Goal: Task Accomplishment & Management: Complete application form

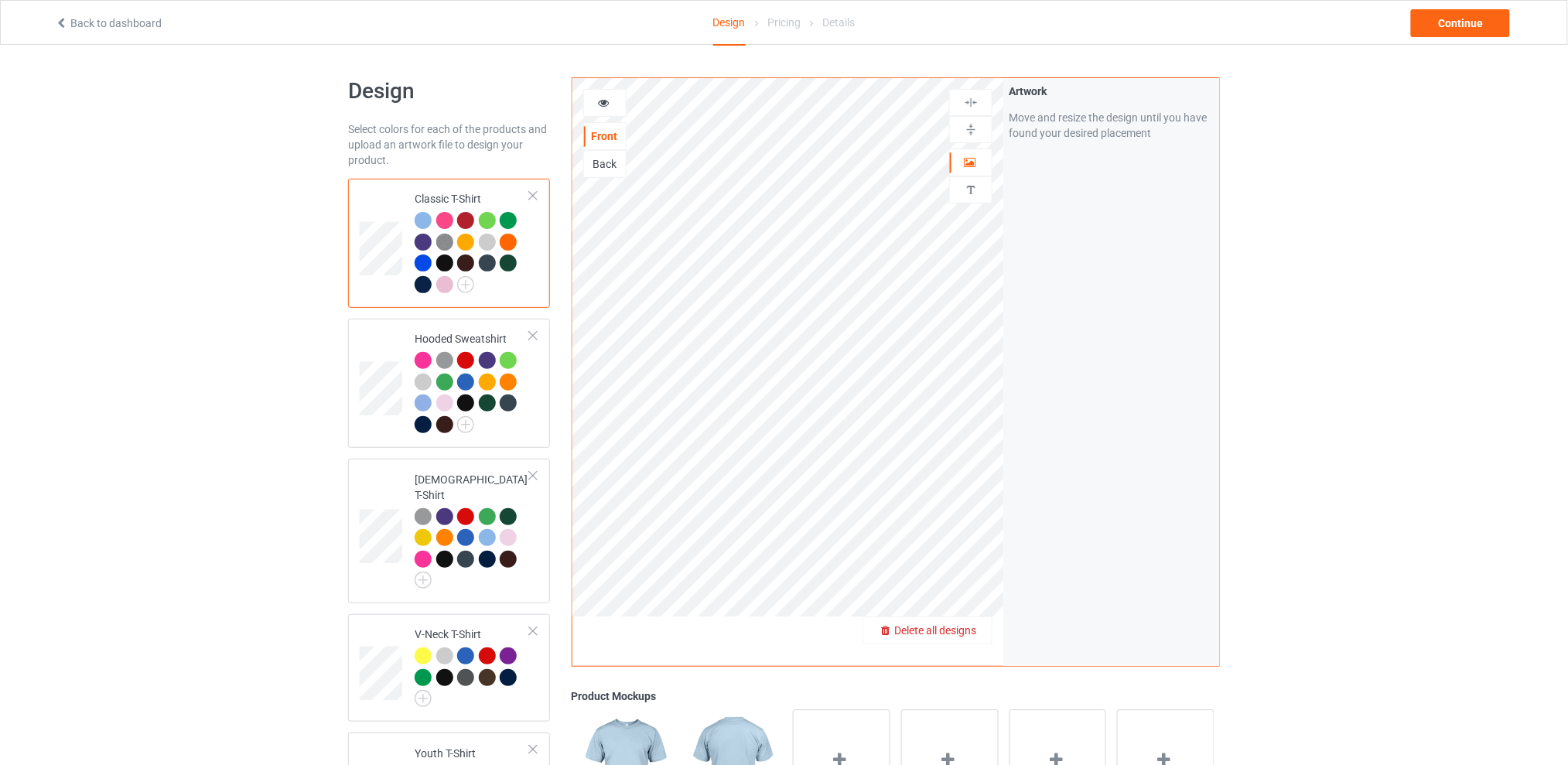
click at [970, 629] on span "Delete all designs" at bounding box center [935, 631] width 82 height 12
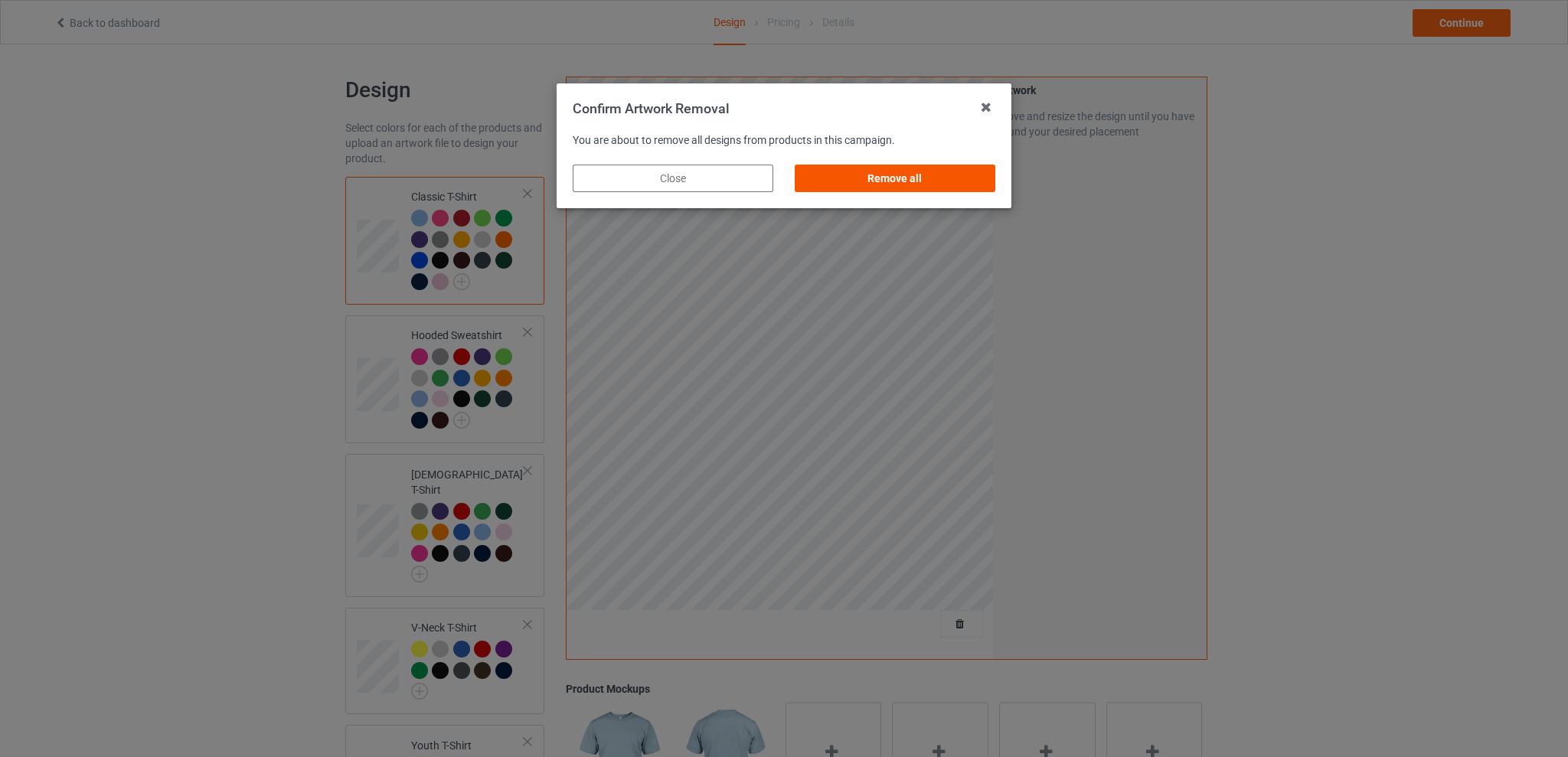
click at [911, 172] on div "Remove all" at bounding box center [895, 178] width 200 height 28
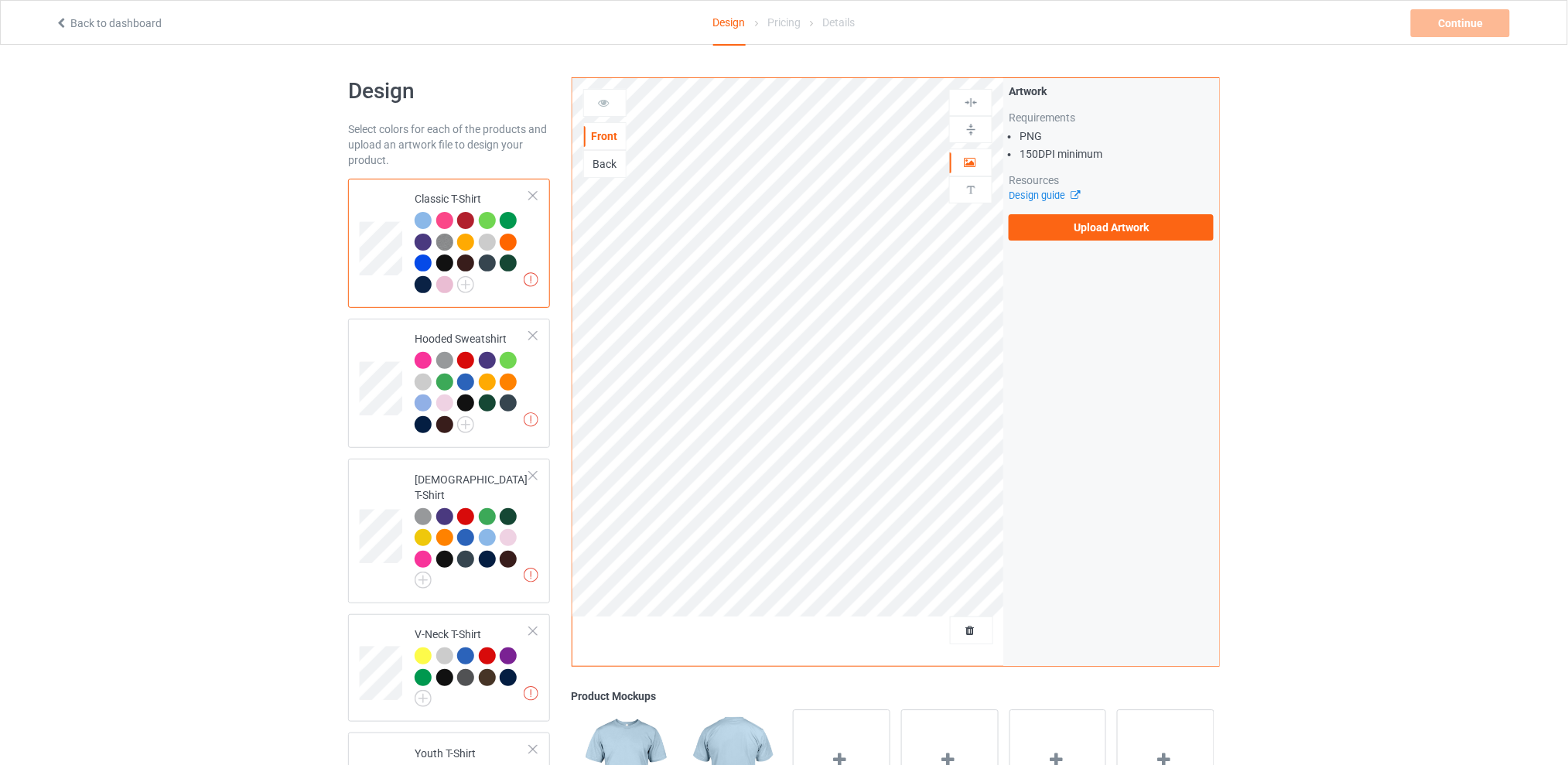
click at [1120, 227] on label "Upload Artwork" at bounding box center [1111, 227] width 205 height 26
click at [0, 0] on input "Upload Artwork" at bounding box center [0, 0] width 0 height 0
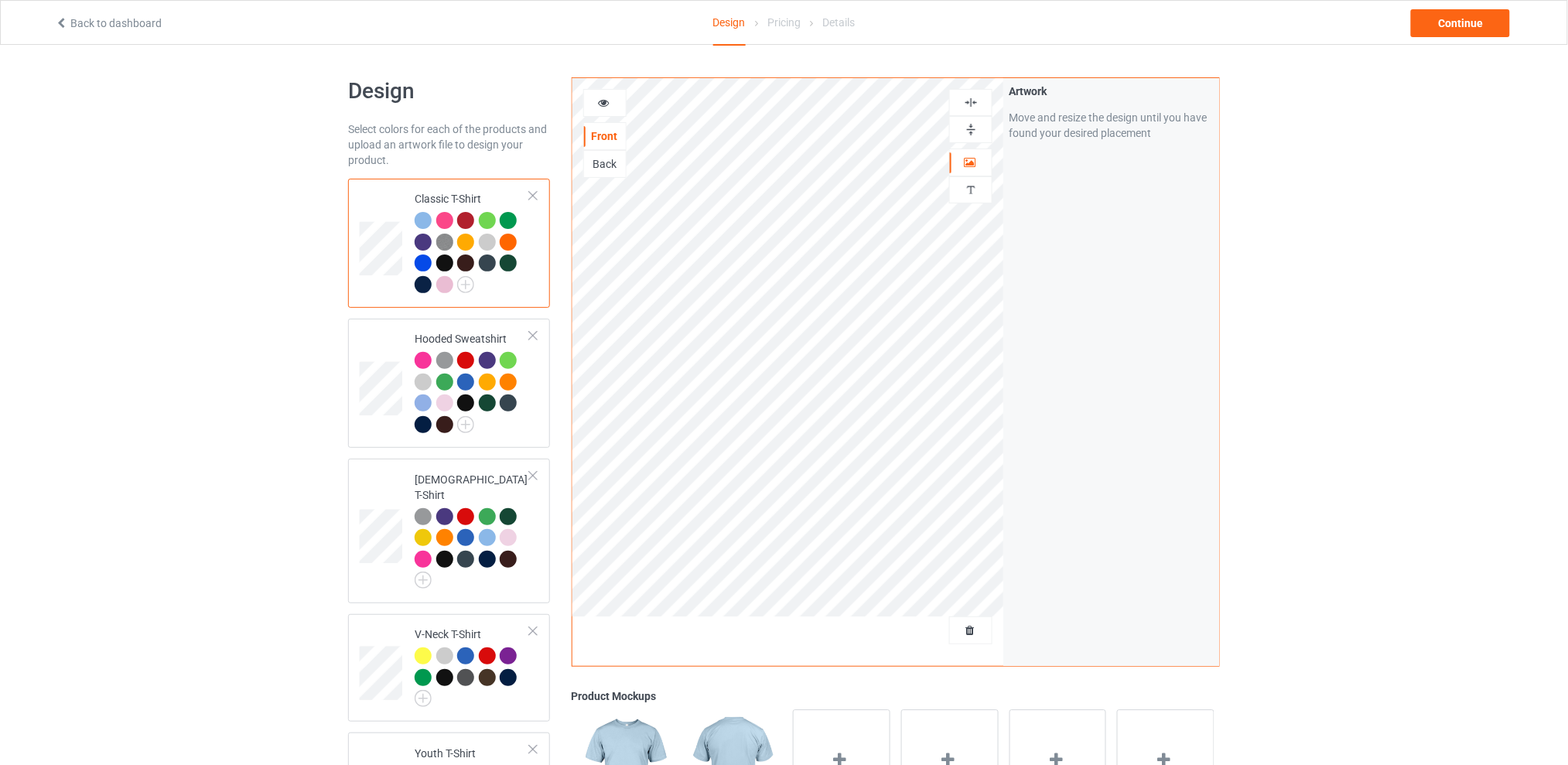
click at [1428, 330] on div "Design Select colors for each of the products and upload an artwork file to des…" at bounding box center [784, 635] width 1568 height 1181
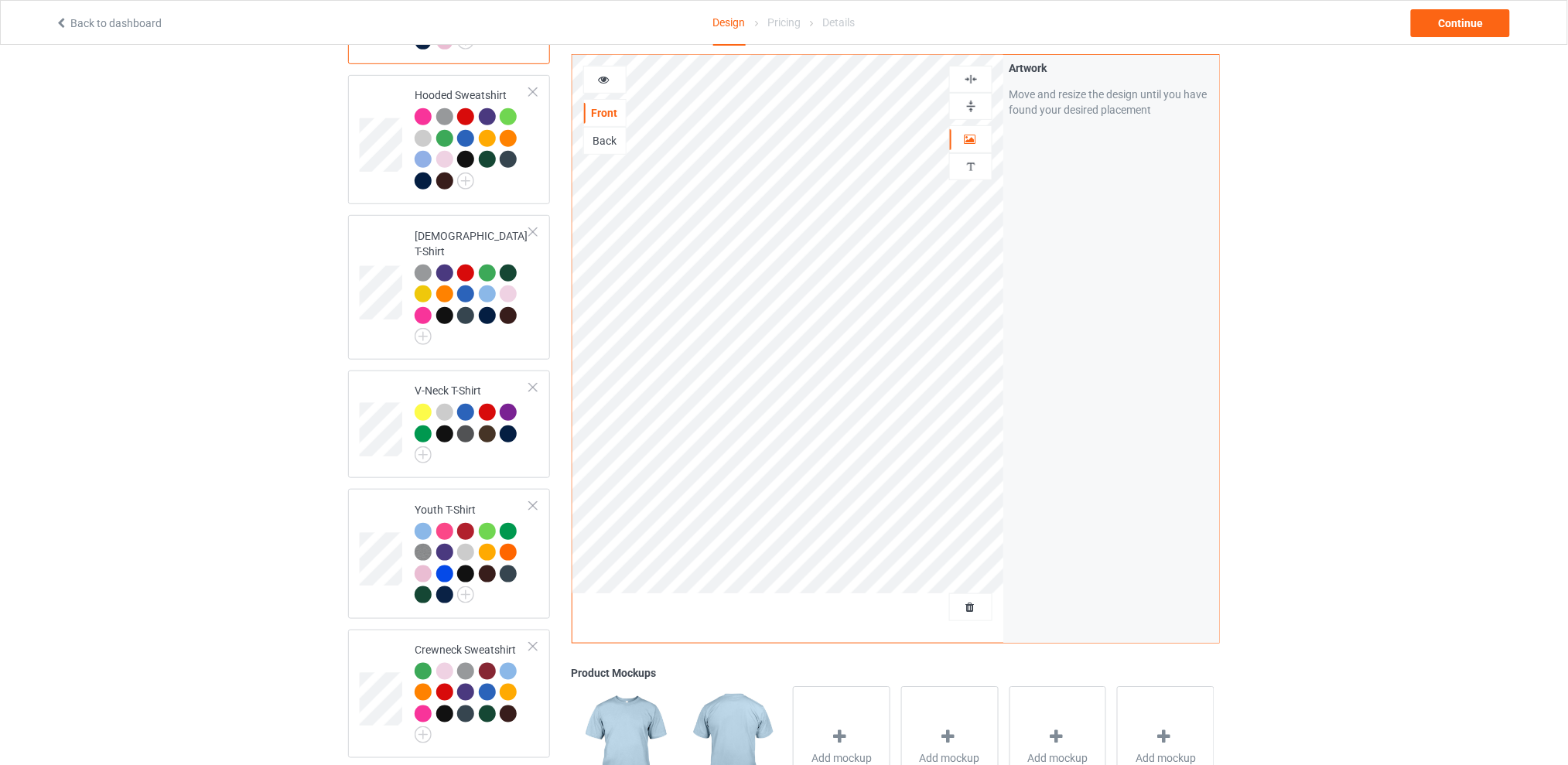
scroll to position [38, 0]
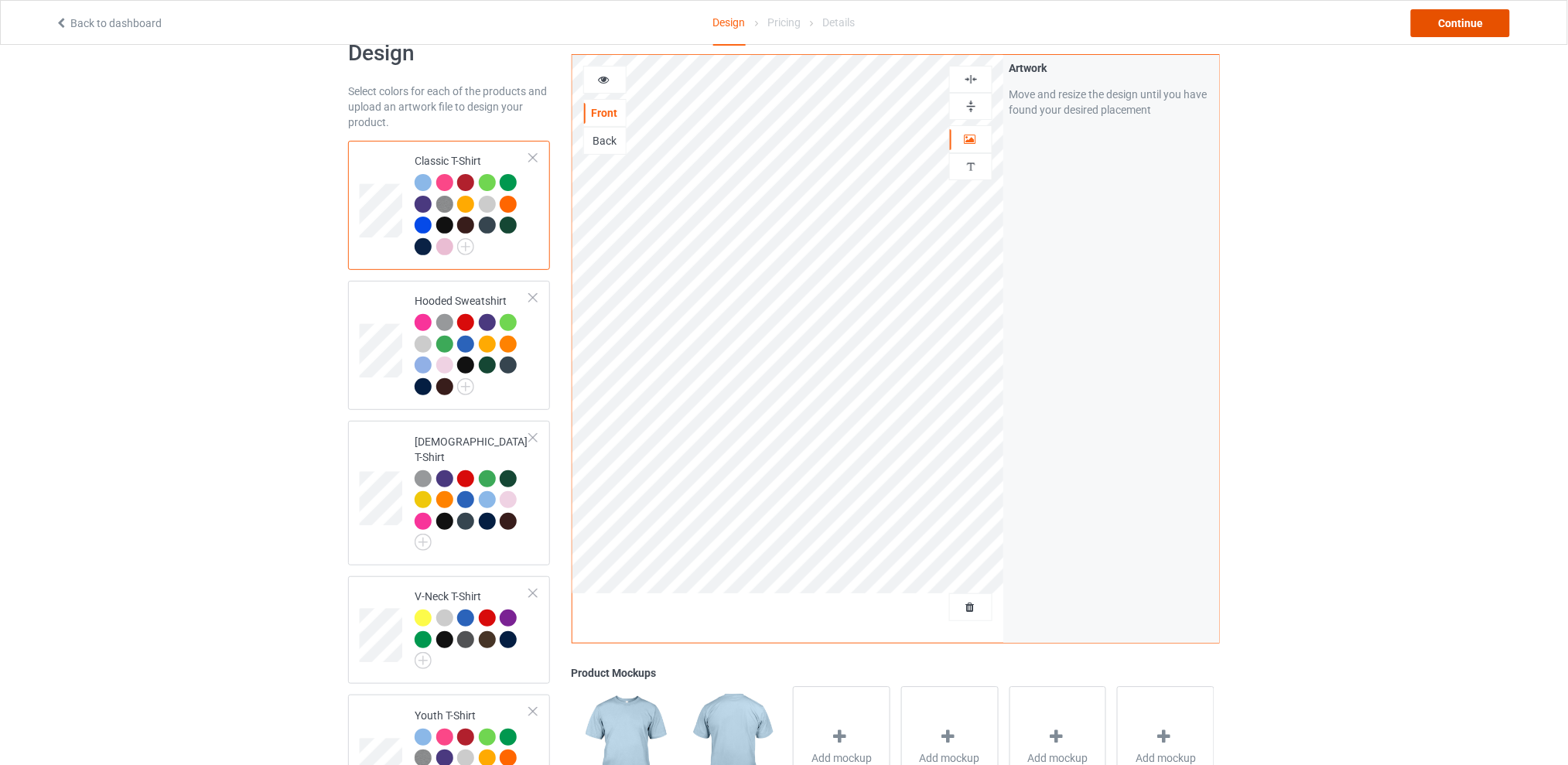
click at [1461, 25] on div "Continue" at bounding box center [1460, 23] width 99 height 28
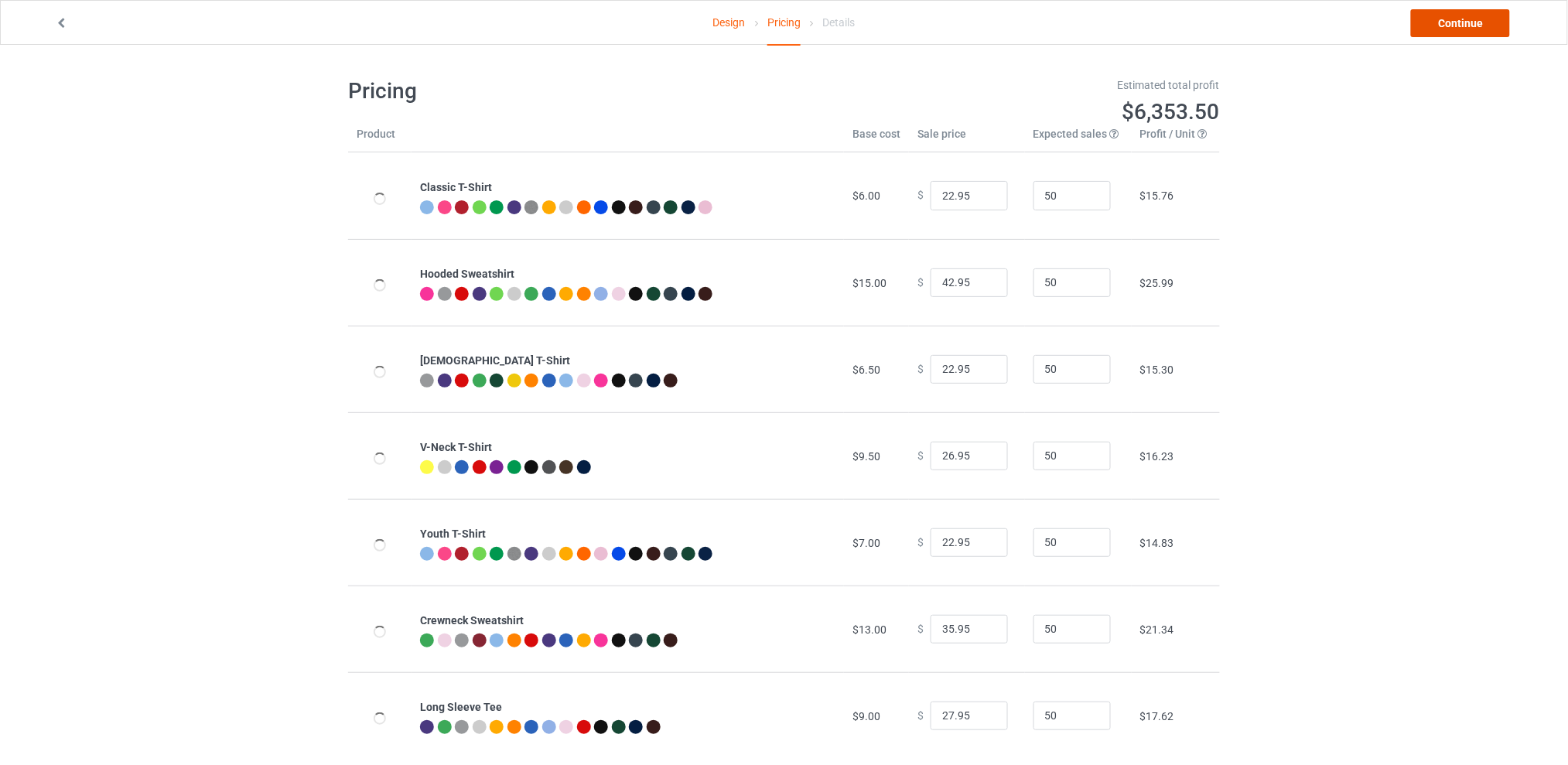
click at [1445, 30] on link "Continue" at bounding box center [1460, 23] width 99 height 28
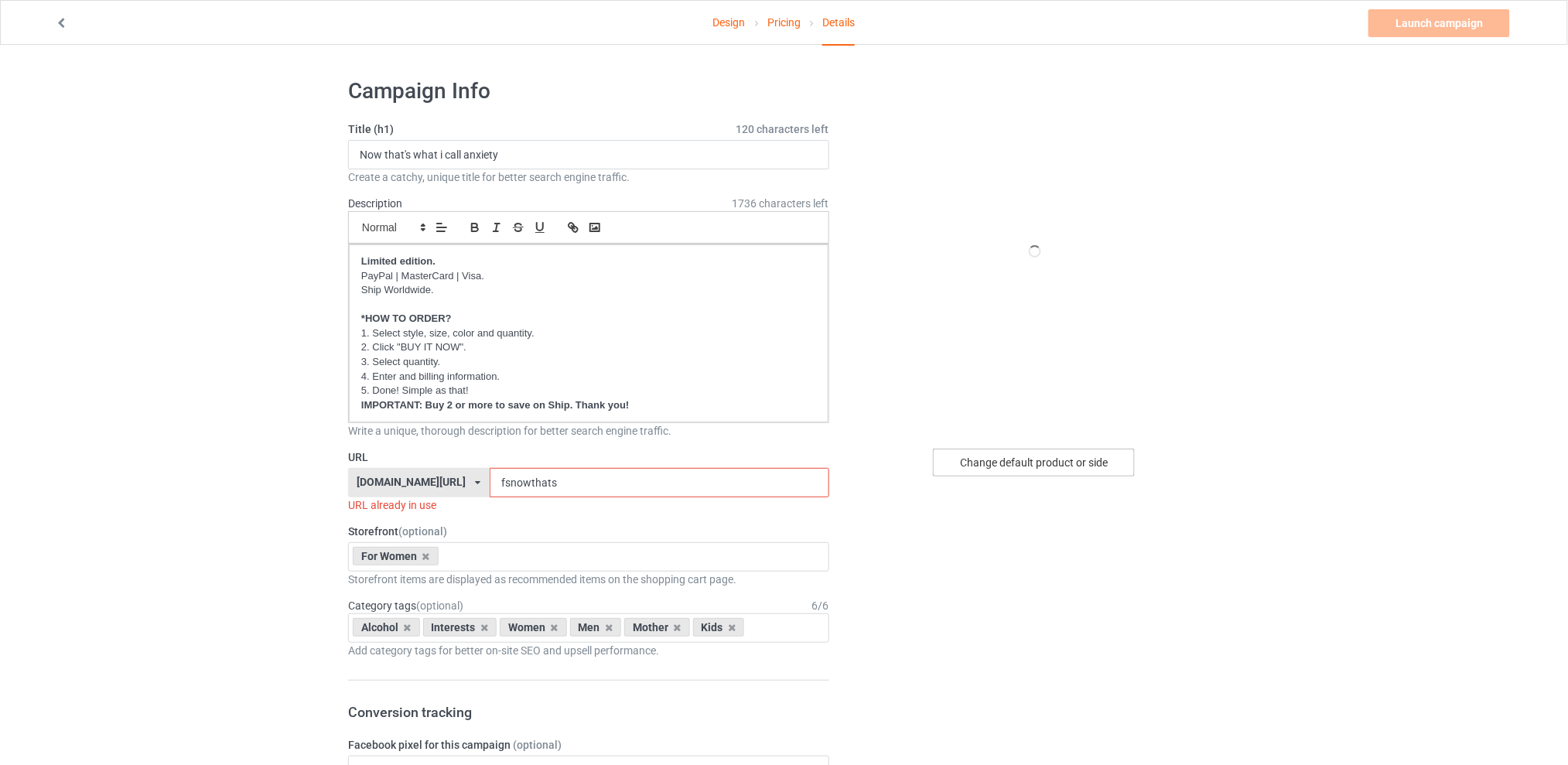
click at [987, 467] on div "Change default product or side" at bounding box center [1034, 462] width 202 height 28
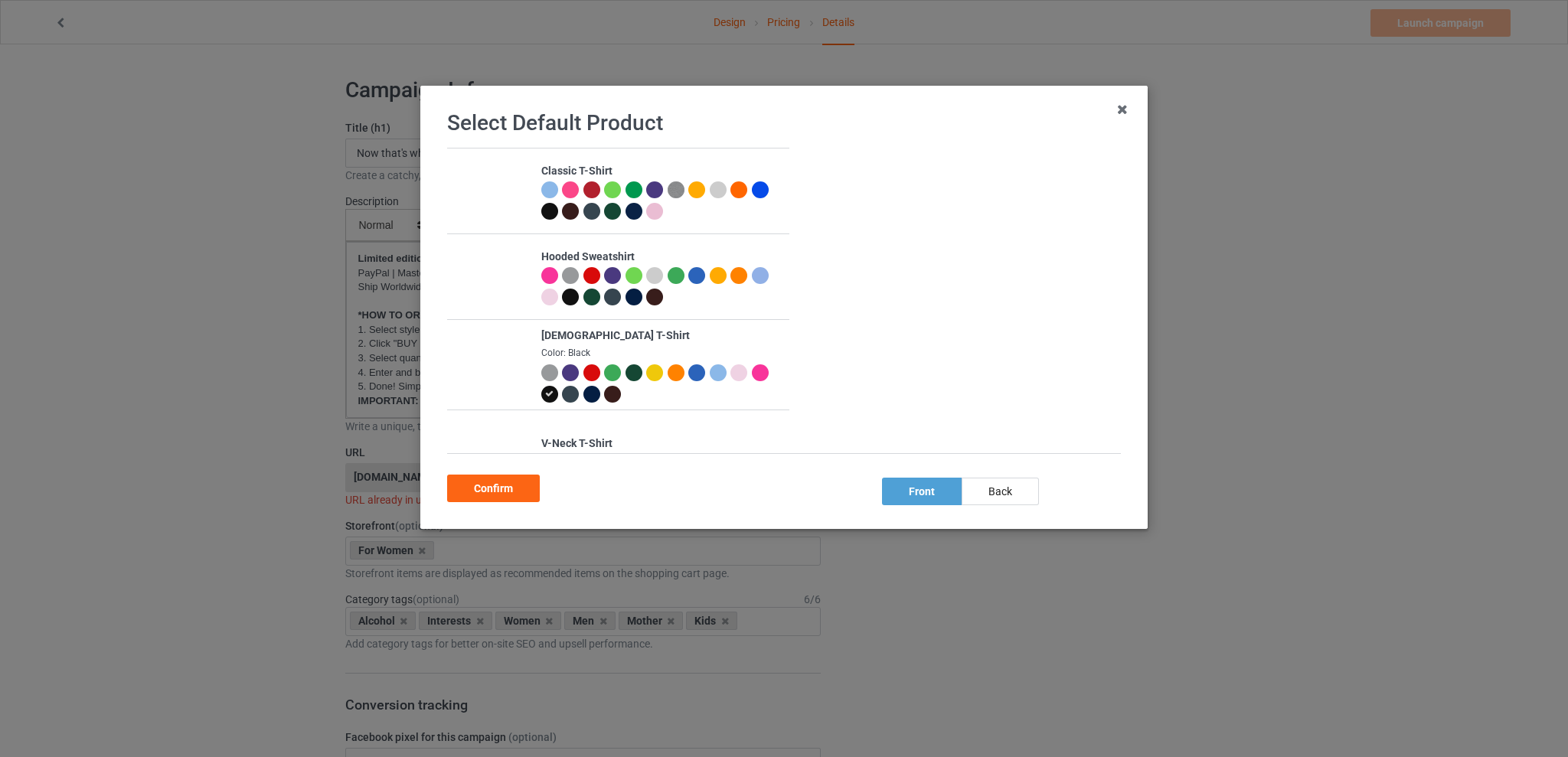
click at [688, 372] on div at bounding box center [696, 372] width 17 height 17
click at [480, 490] on div "Confirm" at bounding box center [493, 488] width 92 height 28
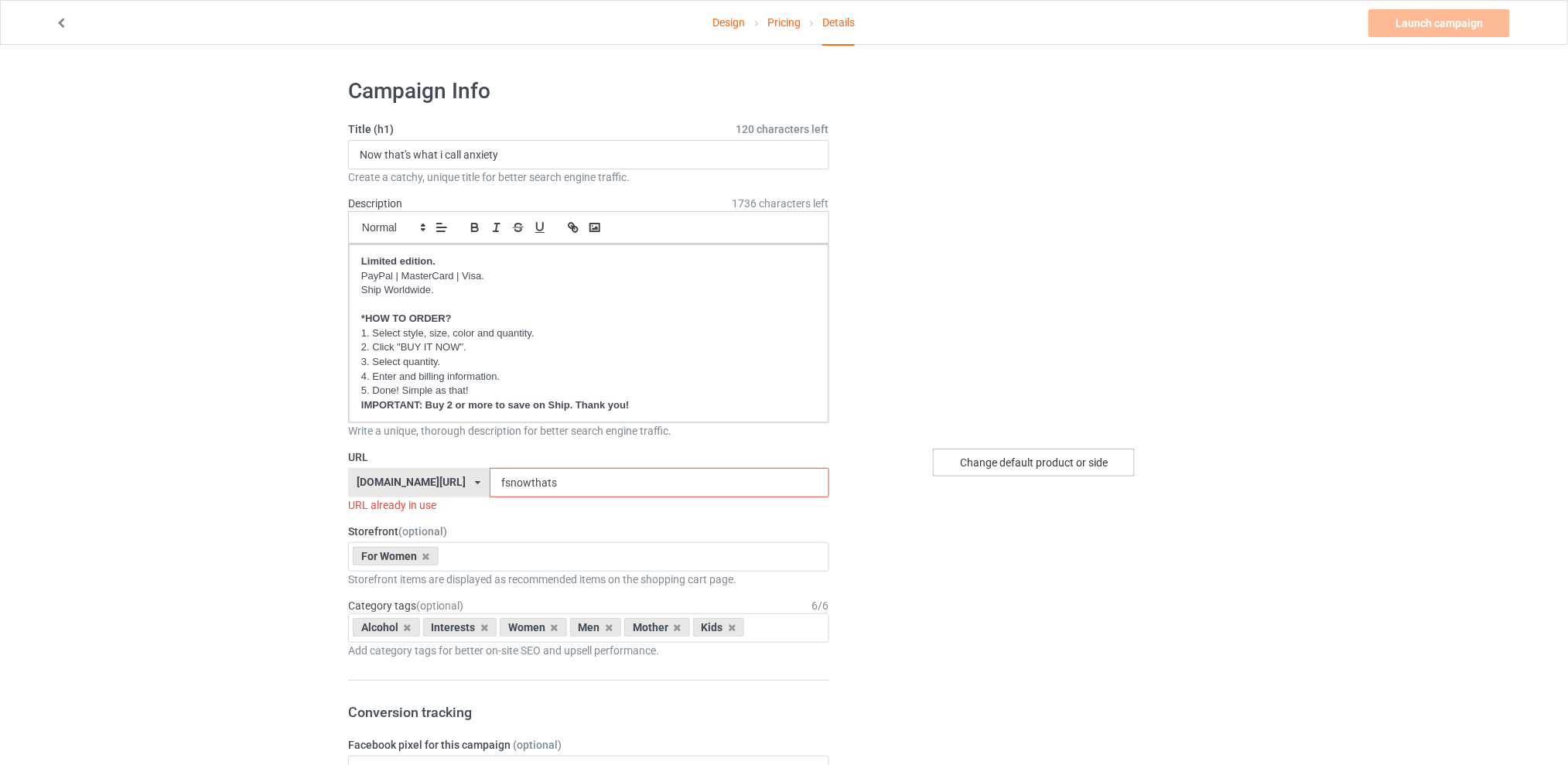
click at [994, 462] on div "Change default product or side" at bounding box center [1034, 462] width 202 height 28
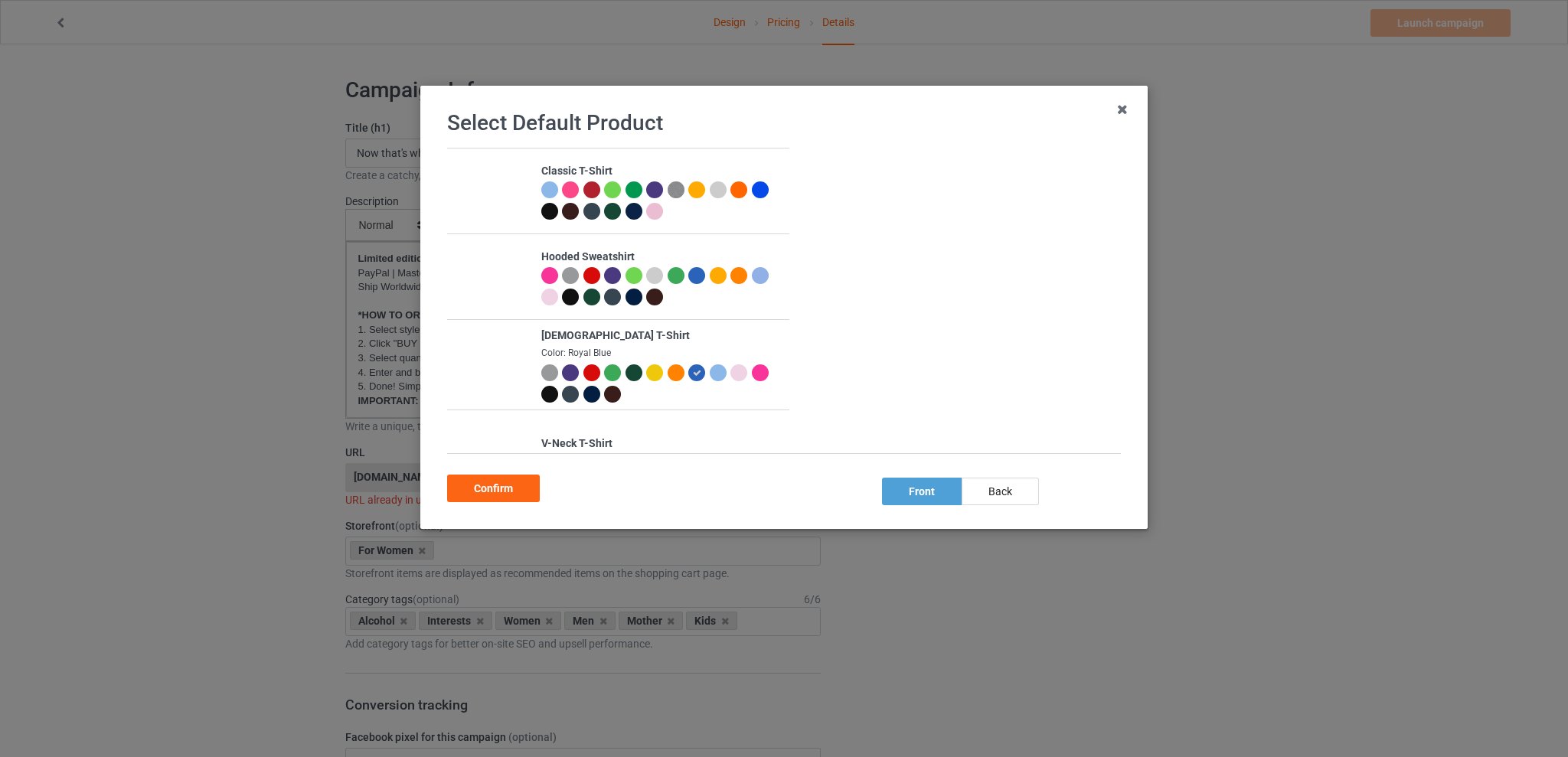
click at [752, 198] on div at bounding box center [760, 190] width 17 height 17
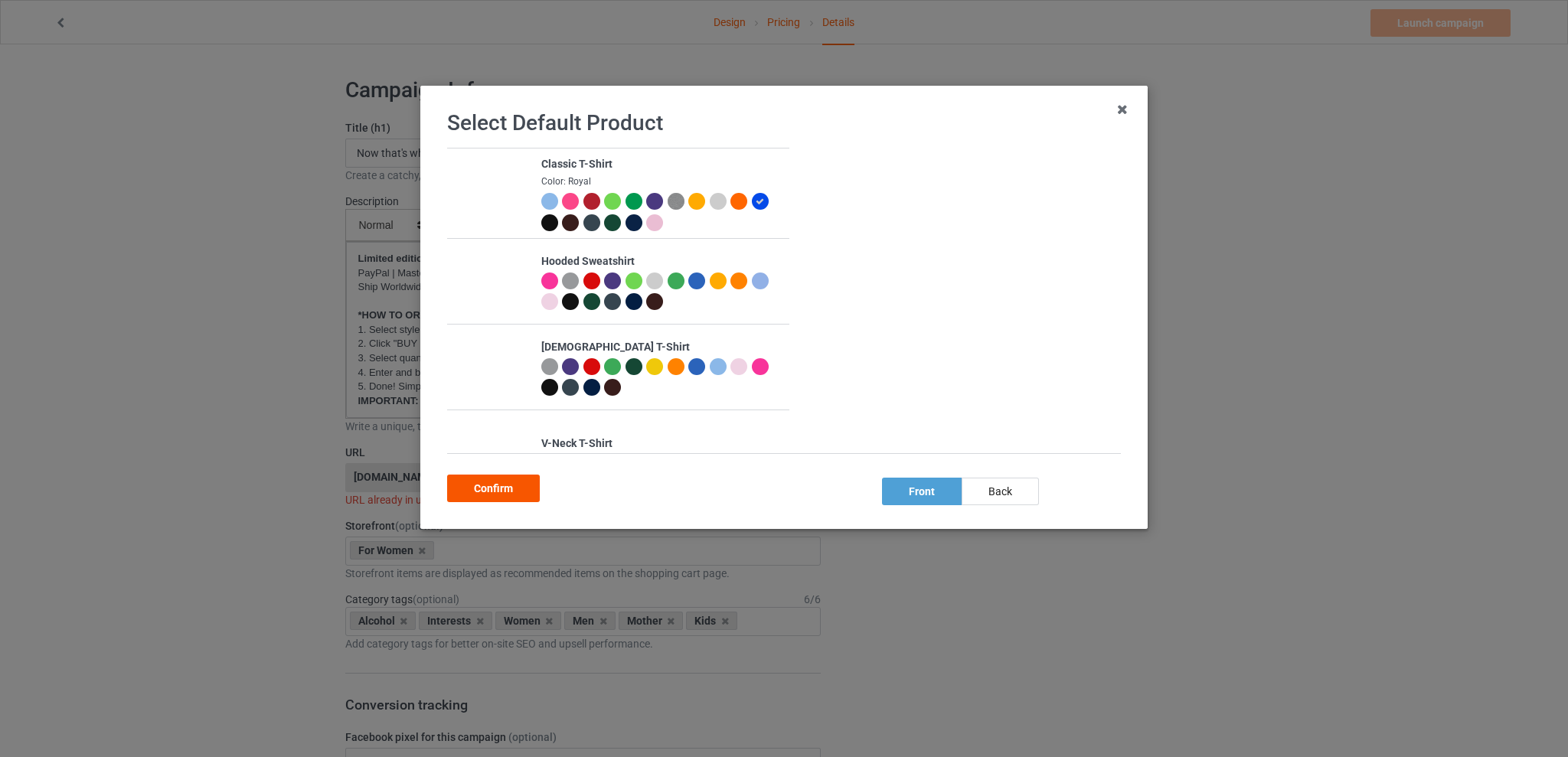
click at [511, 488] on div "Confirm" at bounding box center [493, 488] width 92 height 28
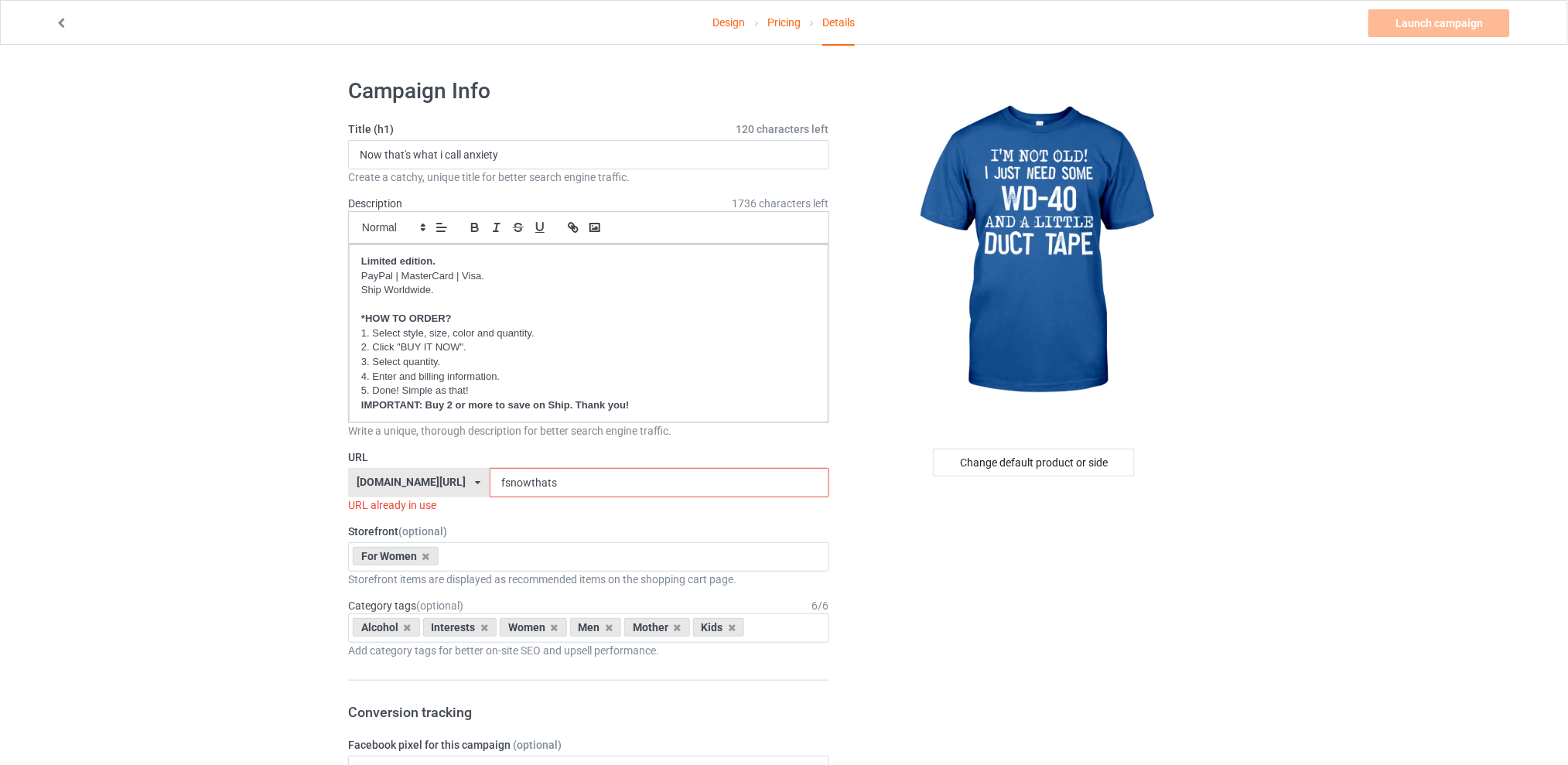
click at [727, 22] on link "Design" at bounding box center [729, 22] width 33 height 43
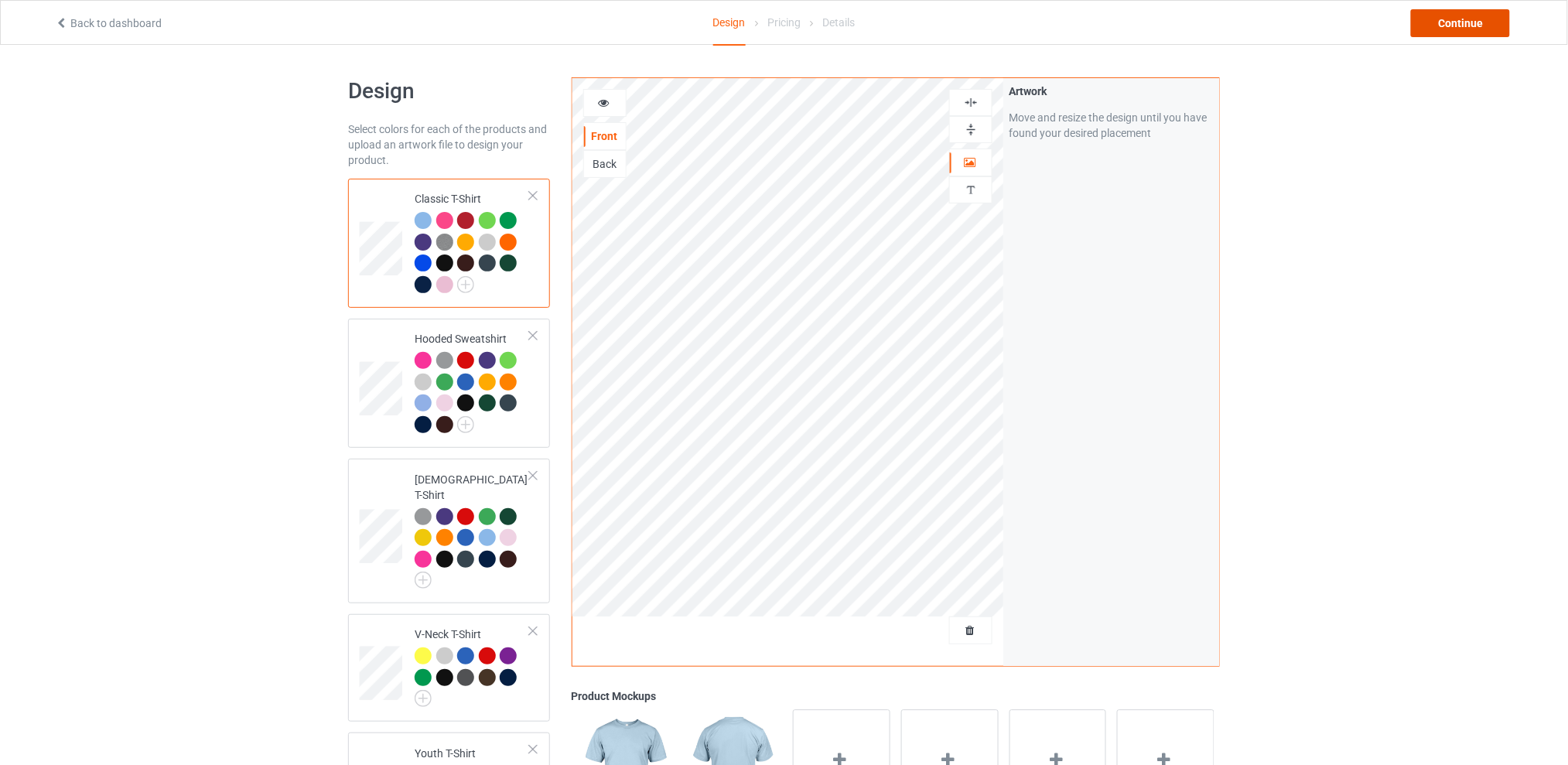
click at [1429, 30] on div "Continue" at bounding box center [1460, 23] width 99 height 28
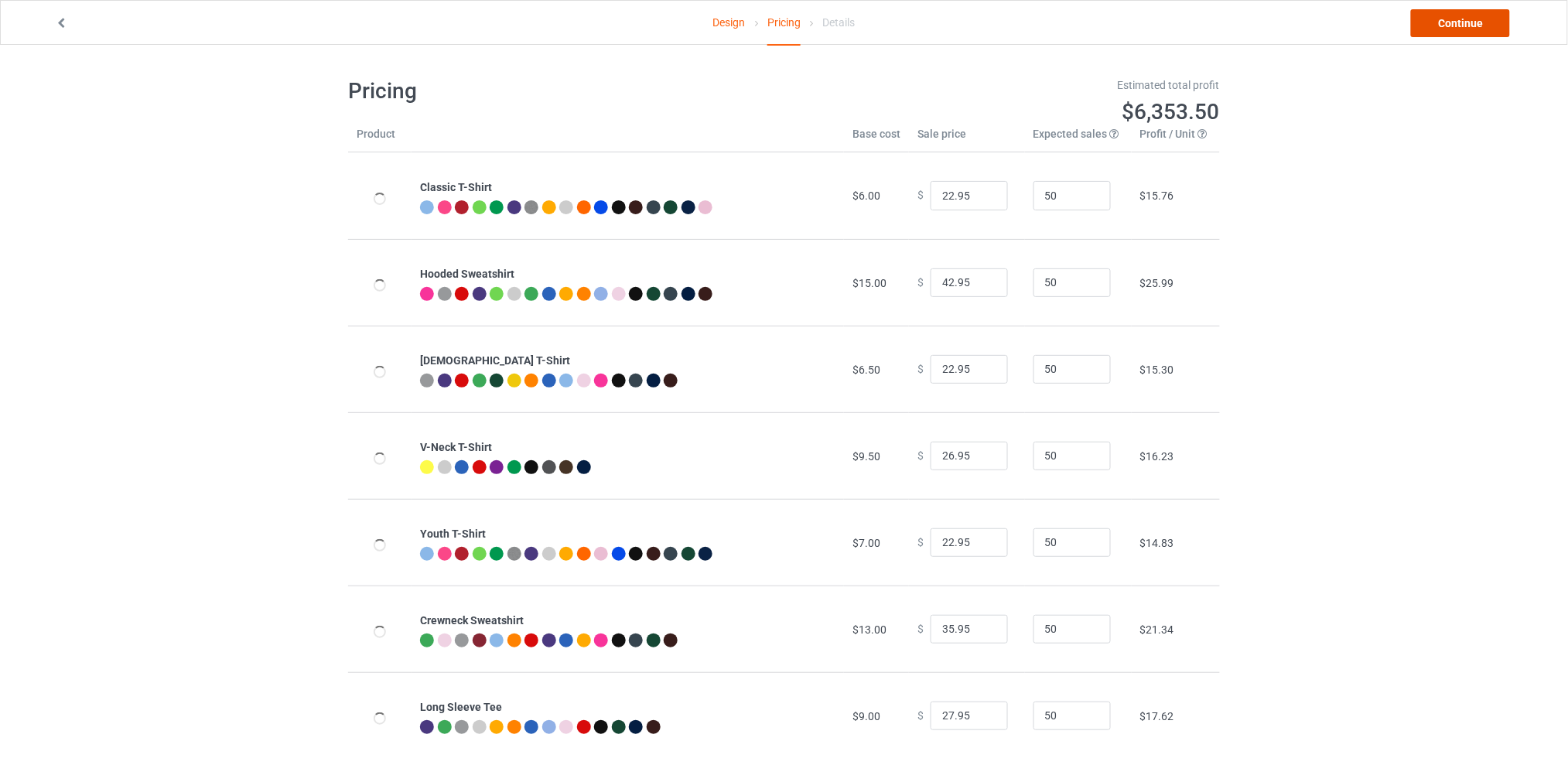
click at [1441, 25] on link "Continue" at bounding box center [1460, 23] width 99 height 28
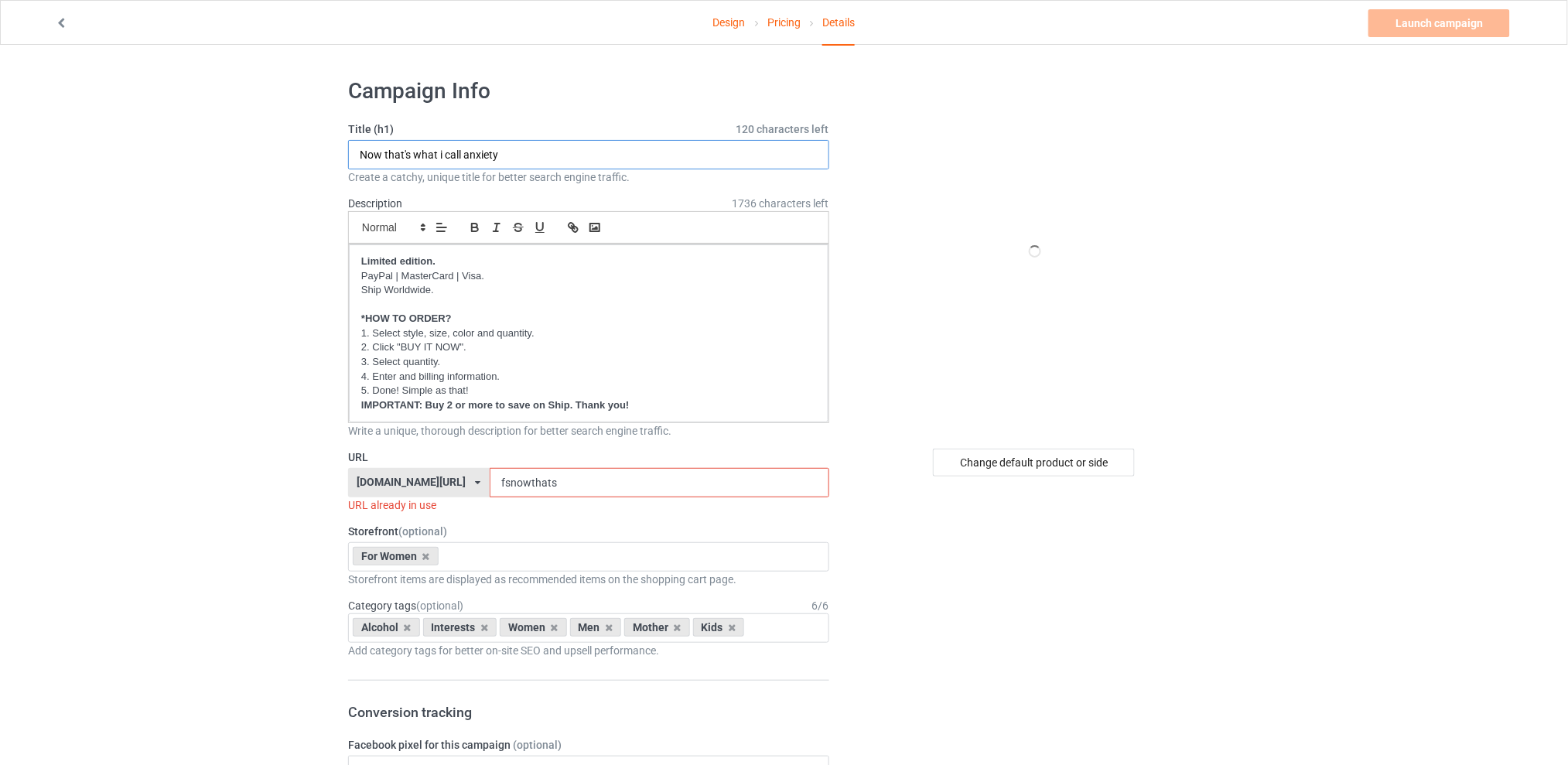
drag, startPoint x: 547, startPoint y: 153, endPoint x: 248, endPoint y: 158, distance: 299.0
click at [382, 155] on input "I'm nt old I just" at bounding box center [589, 155] width 481 height 30
click at [469, 157] on input "I'm not old I just" at bounding box center [589, 155] width 481 height 30
type input "I'm not old I just need some wd-40"
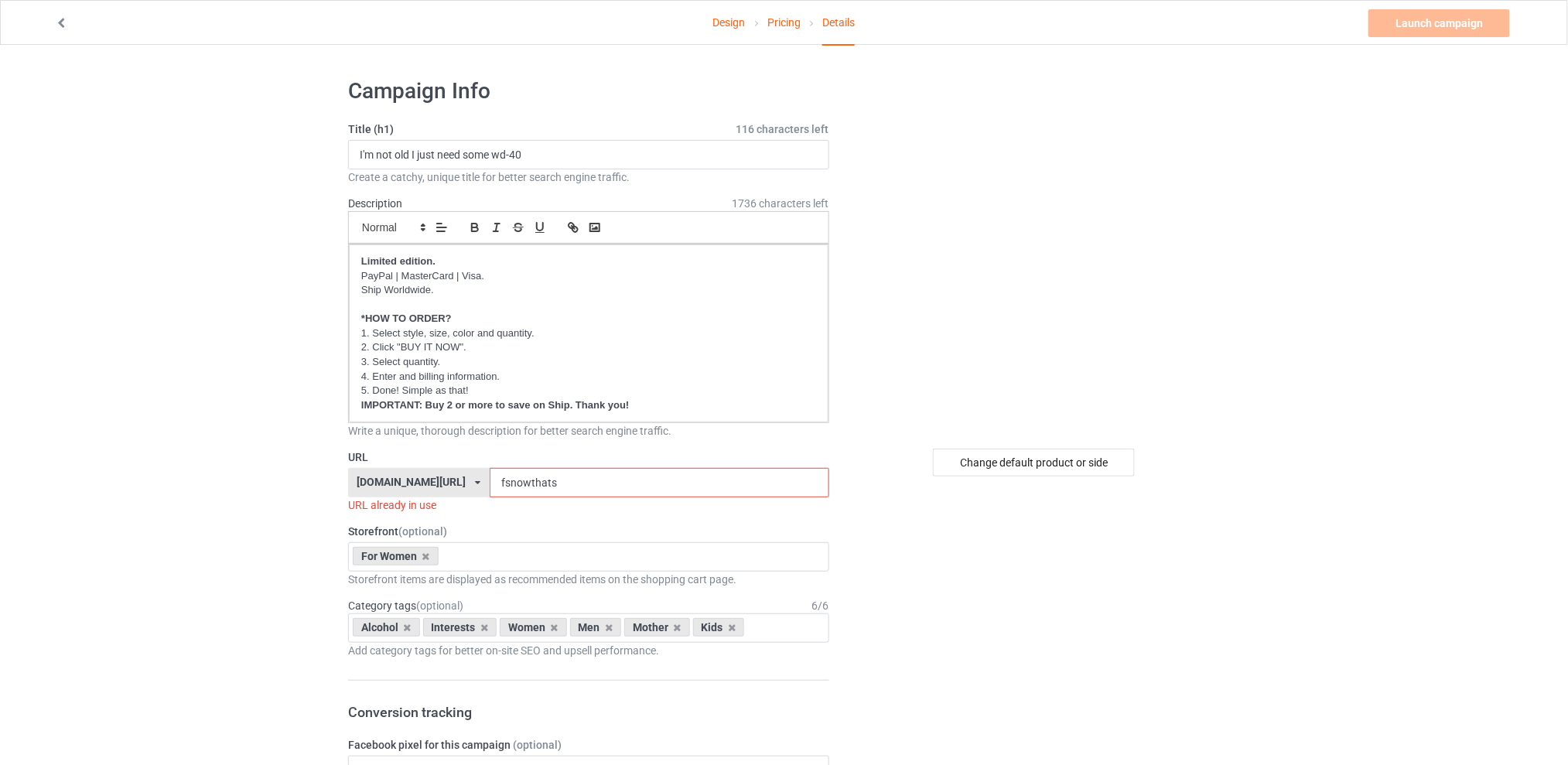
drag, startPoint x: 597, startPoint y: 490, endPoint x: 475, endPoint y: 495, distance: 122.1
click at [475, 495] on div "[DOMAIN_NAME][URL] [DOMAIN_NAME][URL] [DOMAIN_NAME][URL] [DOMAIN_NAME][URL] 5d7…" at bounding box center [589, 483] width 481 height 30
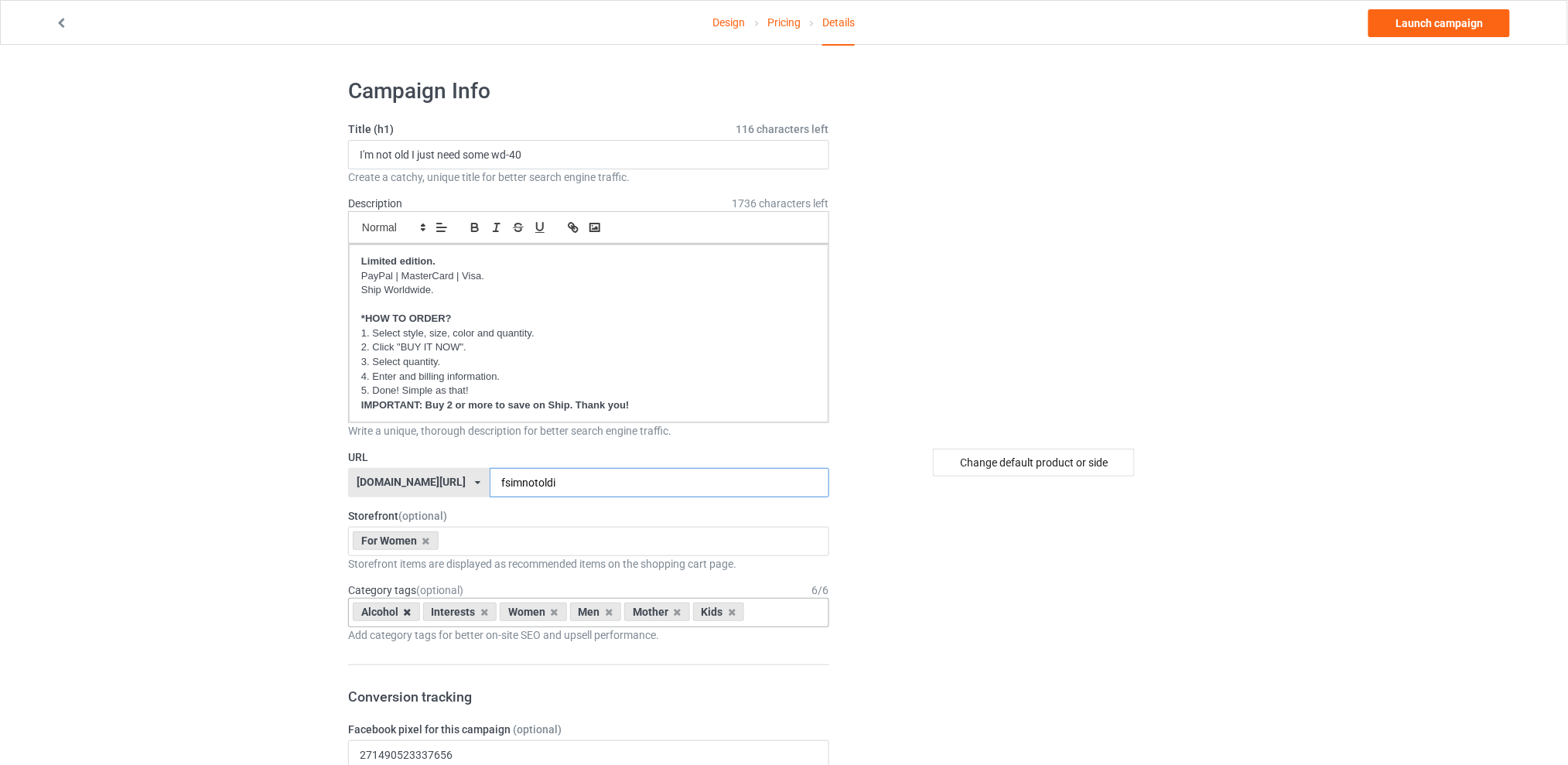
type input "fsimnotoldi"
click at [409, 612] on icon at bounding box center [407, 612] width 7 height 10
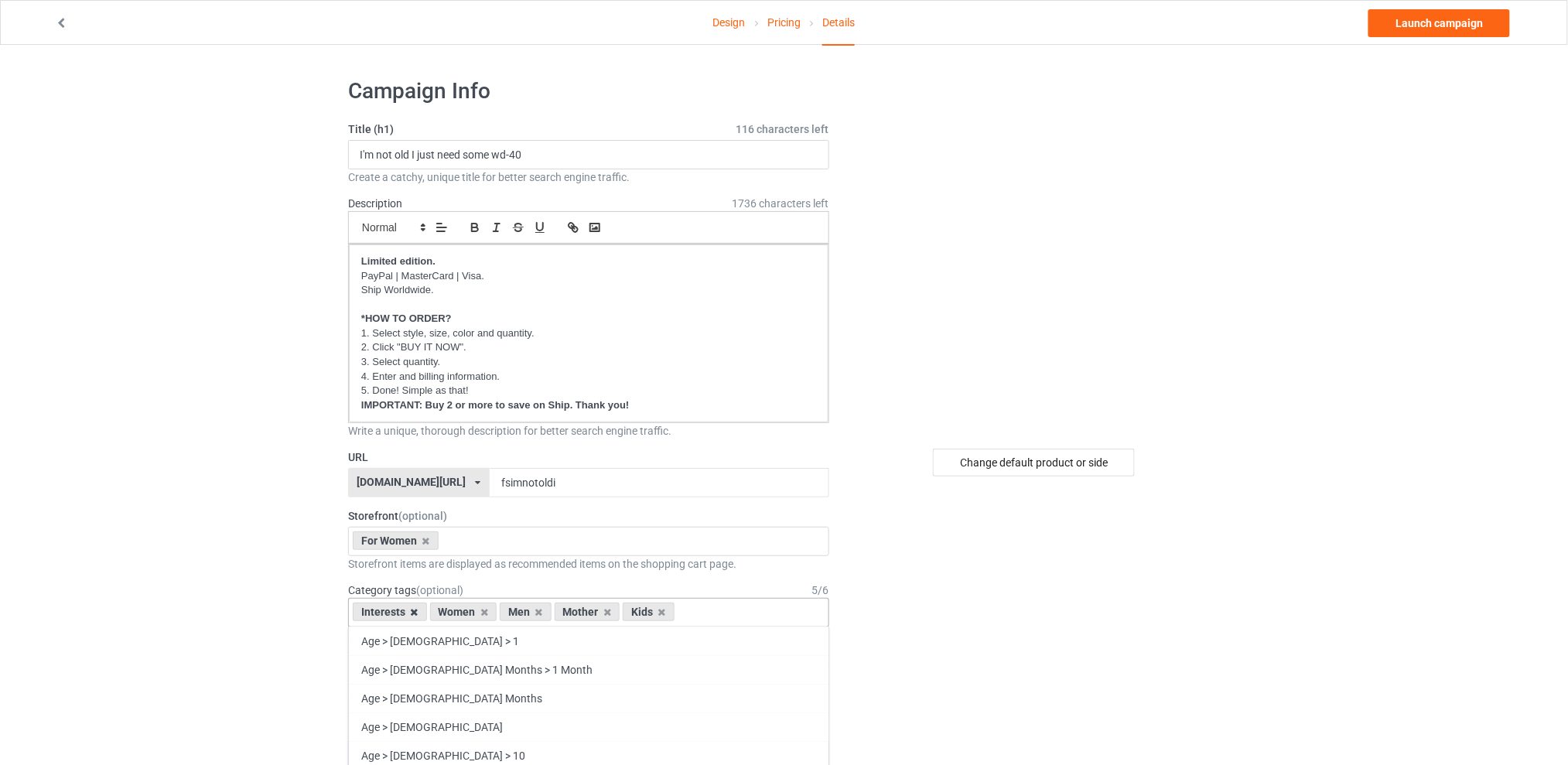
click at [414, 612] on icon at bounding box center [414, 612] width 7 height 10
click at [458, 612] on icon at bounding box center [461, 612] width 7 height 10
click at [475, 613] on icon at bounding box center [475, 612] width 7 height 10
click at [466, 614] on div "Kids" at bounding box center [448, 612] width 52 height 19
click at [461, 612] on icon at bounding box center [461, 612] width 7 height 10
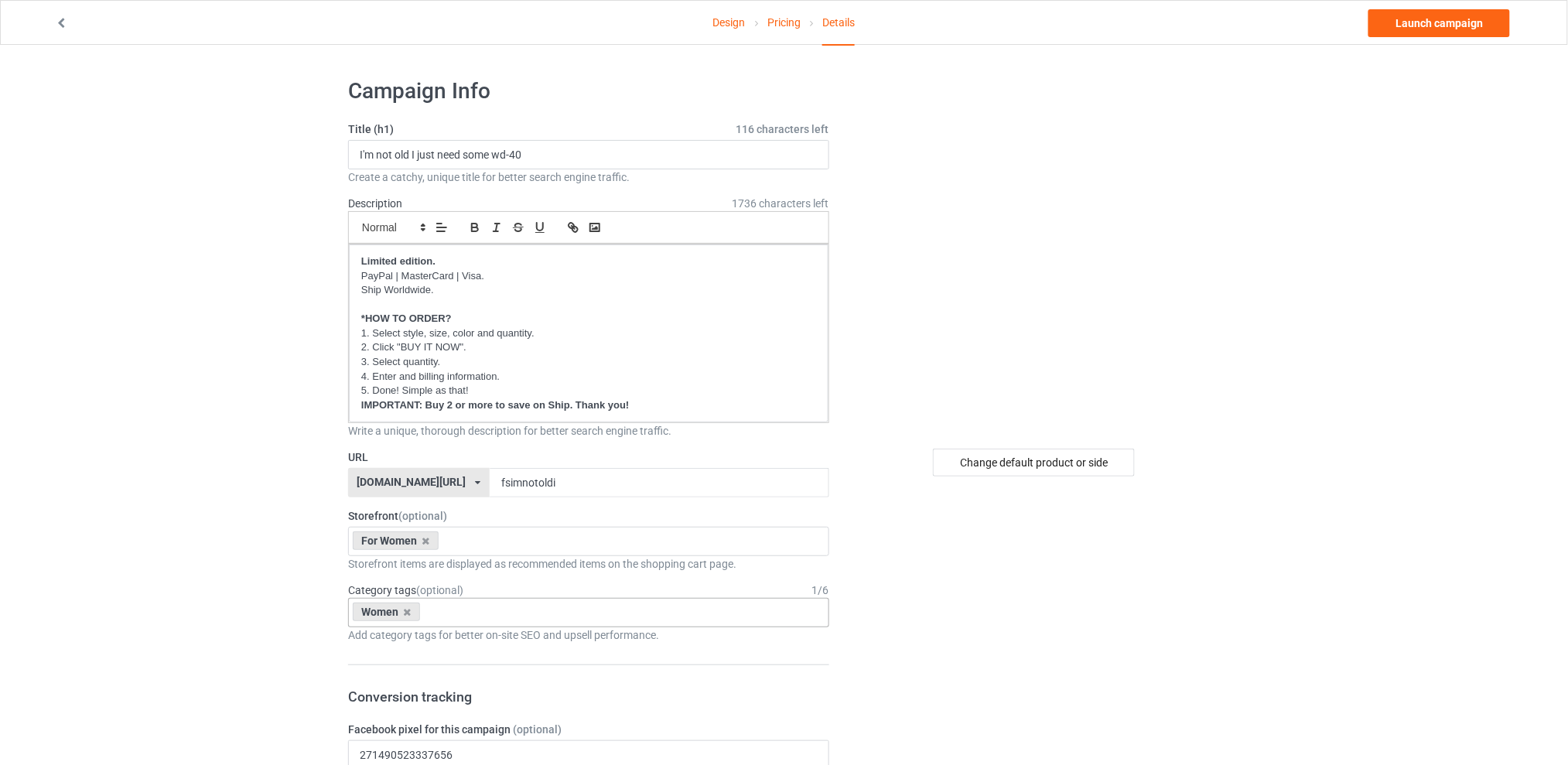
click at [1420, 26] on link "Launch campaign" at bounding box center [1439, 23] width 142 height 28
